Goal: Complete application form

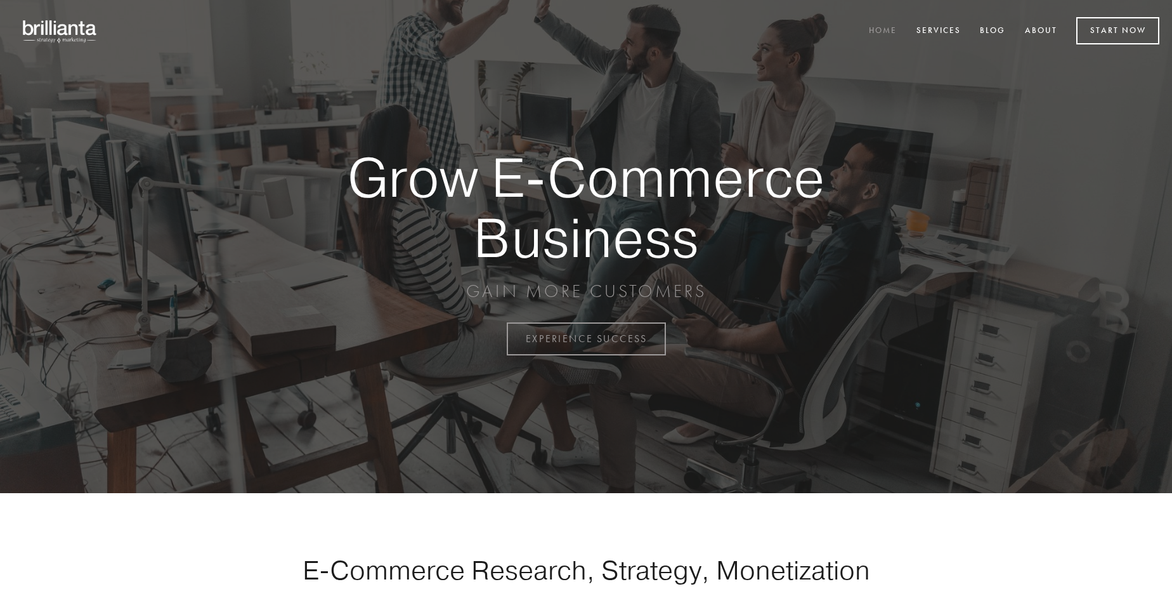
scroll to position [3325, 0]
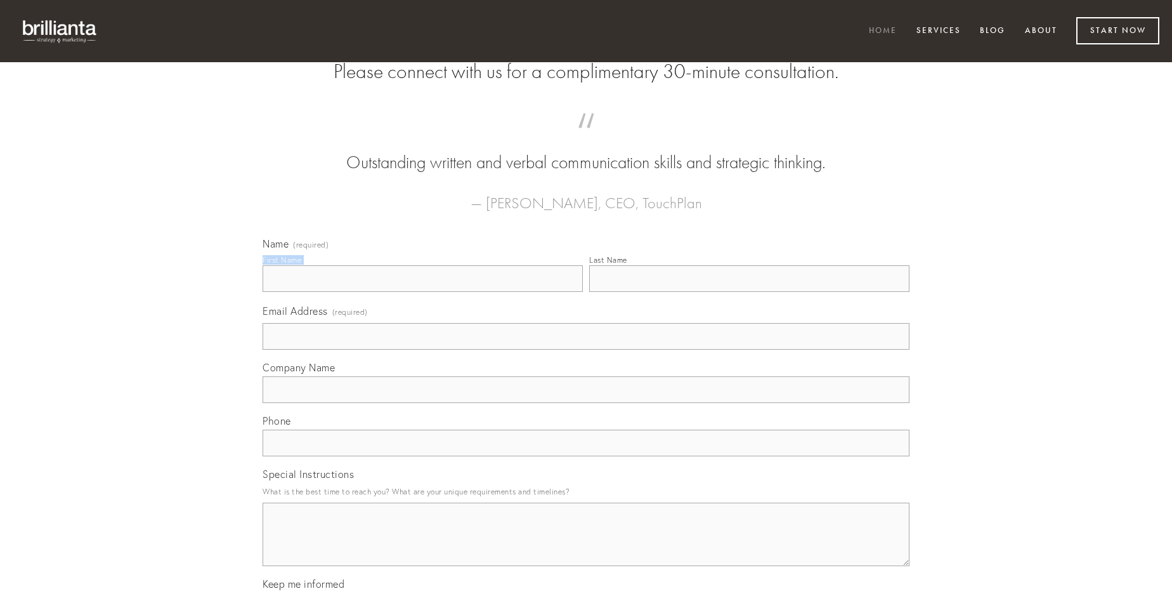
type input "[PERSON_NAME]"
click at [749, 292] on input "Last Name" at bounding box center [749, 278] width 320 height 27
type input "[PERSON_NAME]"
click at [586, 350] on input "Email Address (required)" at bounding box center [586, 336] width 647 height 27
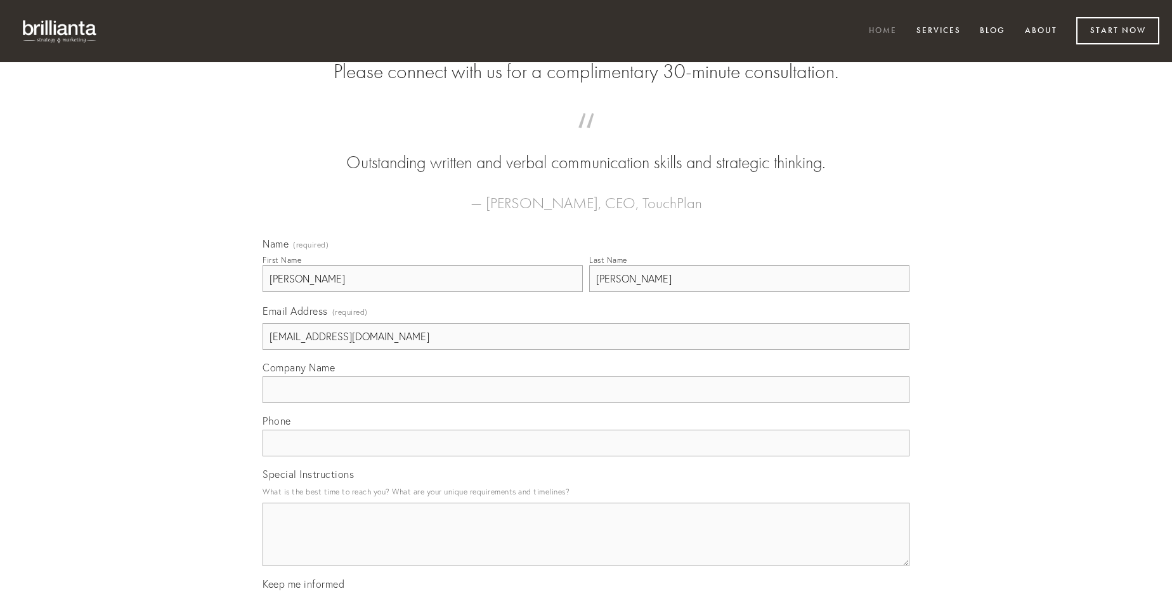
type input "[EMAIL_ADDRESS][DOMAIN_NAME]"
click at [586, 403] on input "Company Name" at bounding box center [586, 389] width 647 height 27
type input "denuo"
click at [586, 456] on input "text" at bounding box center [586, 442] width 647 height 27
click at [586, 546] on textarea "Special Instructions" at bounding box center [586, 533] width 647 height 63
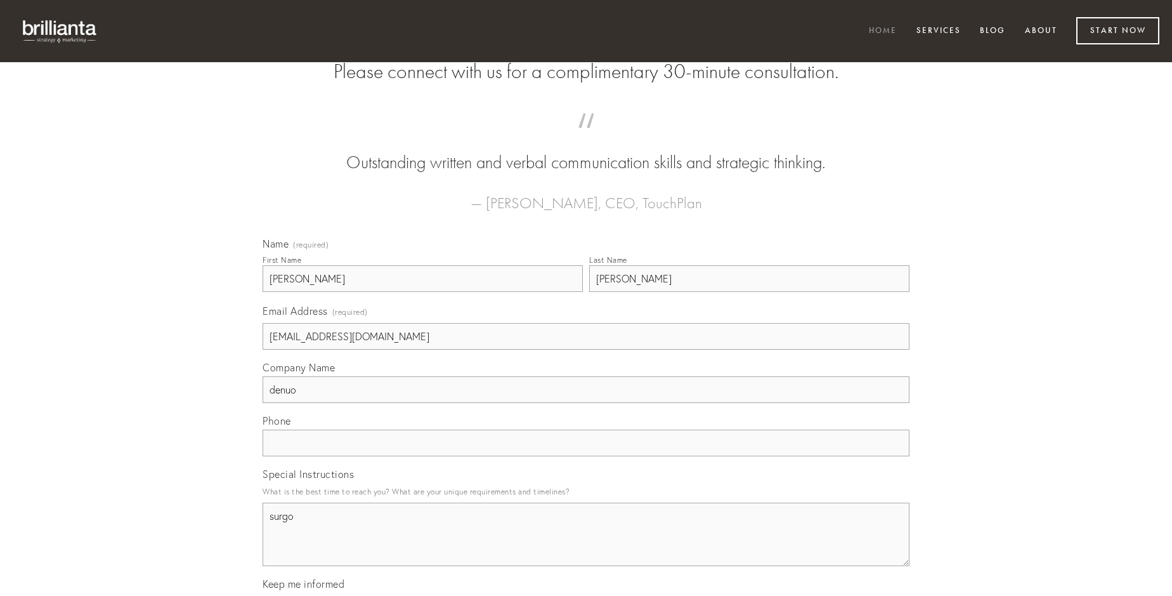
type textarea "surgo"
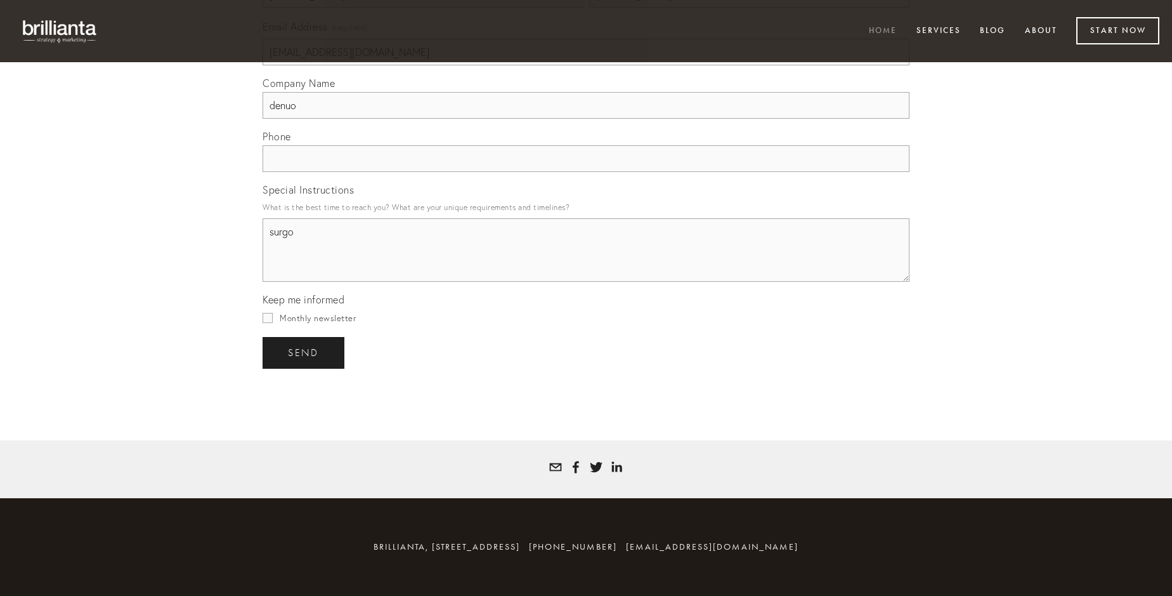
click at [304, 352] on span "send" at bounding box center [303, 352] width 31 height 11
